Goal: Find specific page/section: Find specific page/section

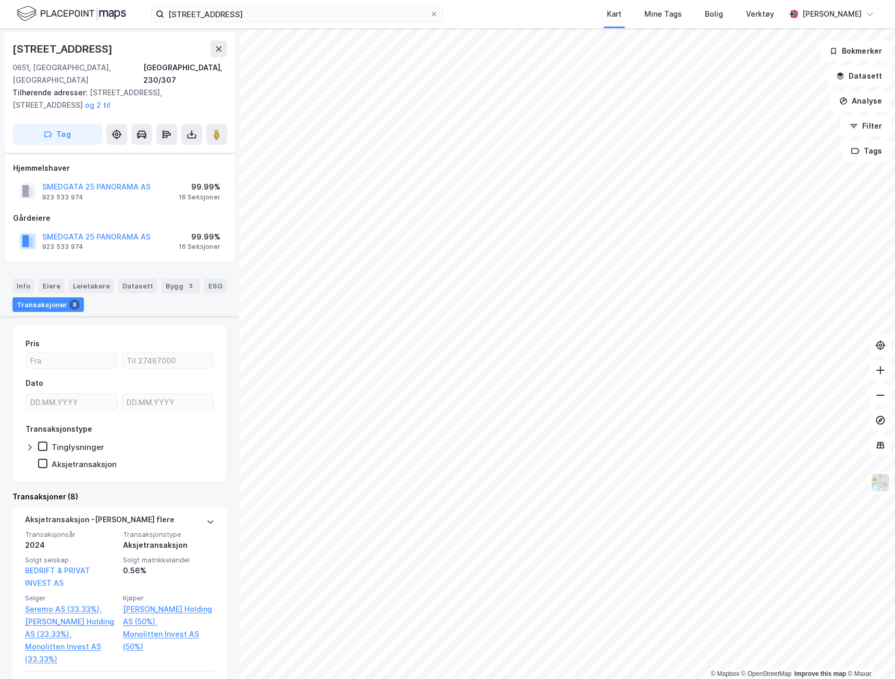
scroll to position [677, 0]
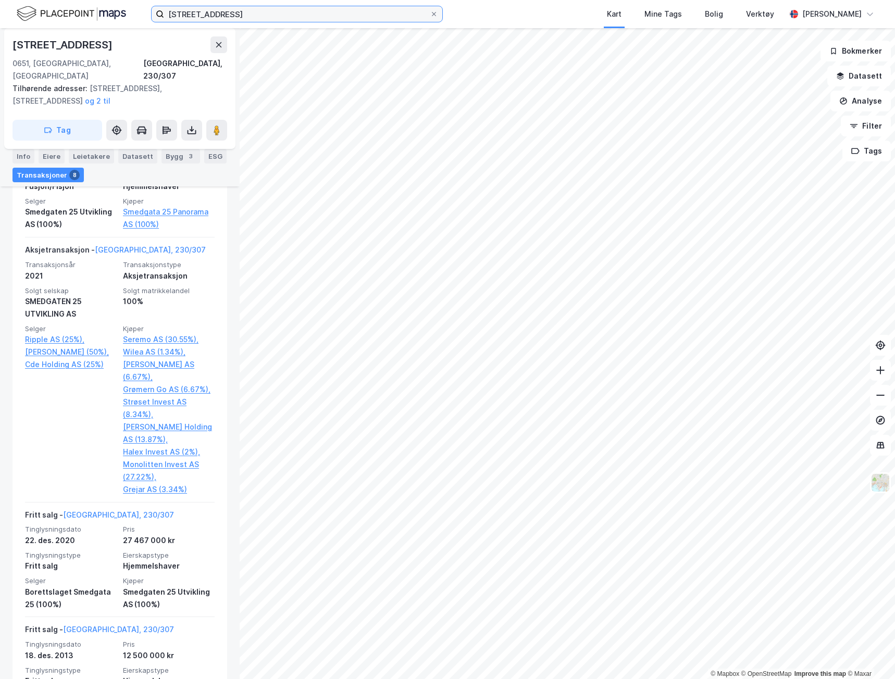
click at [244, 16] on input "[STREET_ADDRESS]" at bounding box center [297, 14] width 266 height 16
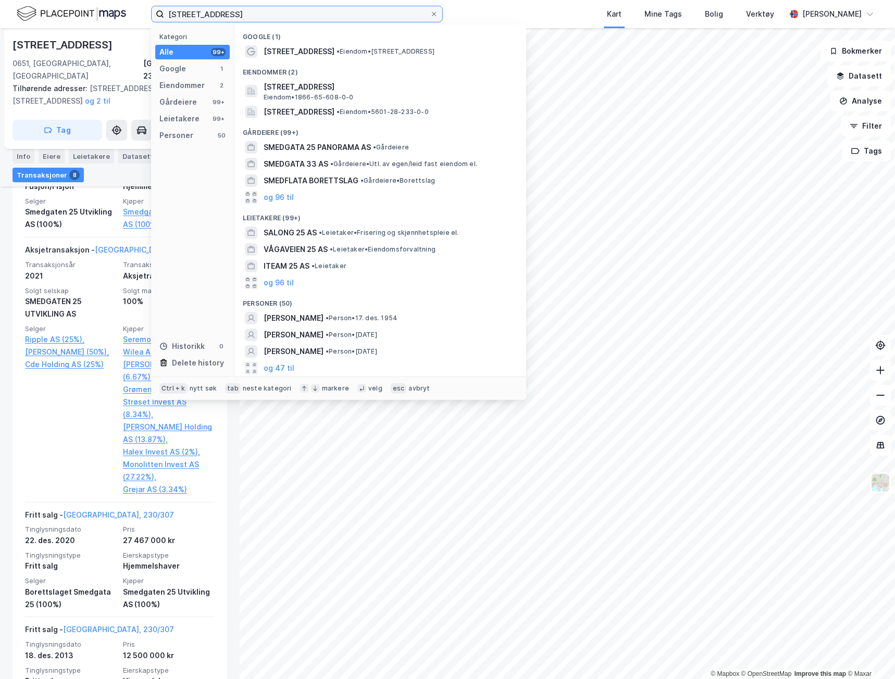
click at [244, 16] on input "[STREET_ADDRESS]" at bounding box center [297, 14] width 266 height 16
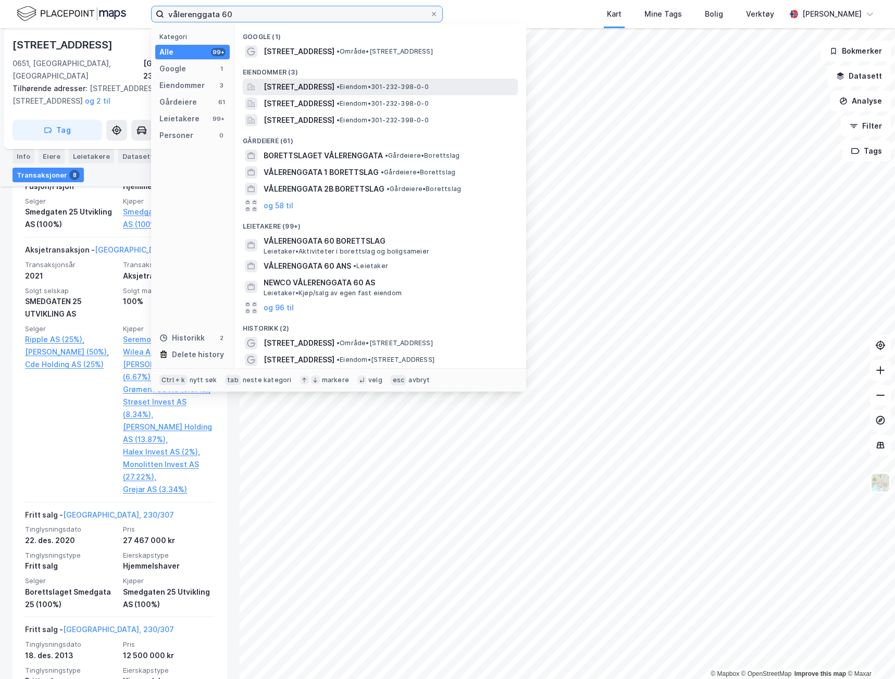
type input "vålerenggata 60"
click at [334, 86] on span "[STREET_ADDRESS]" at bounding box center [299, 87] width 71 height 13
